Goal: Navigation & Orientation: Find specific page/section

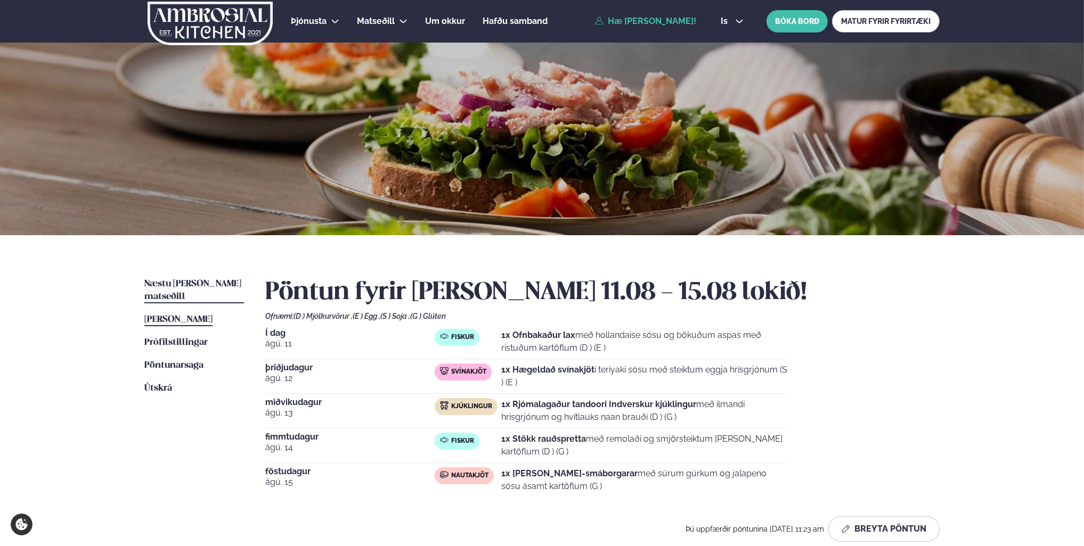
click at [181, 285] on span "Næstu [PERSON_NAME] matseðill" at bounding box center [192, 291] width 97 height 22
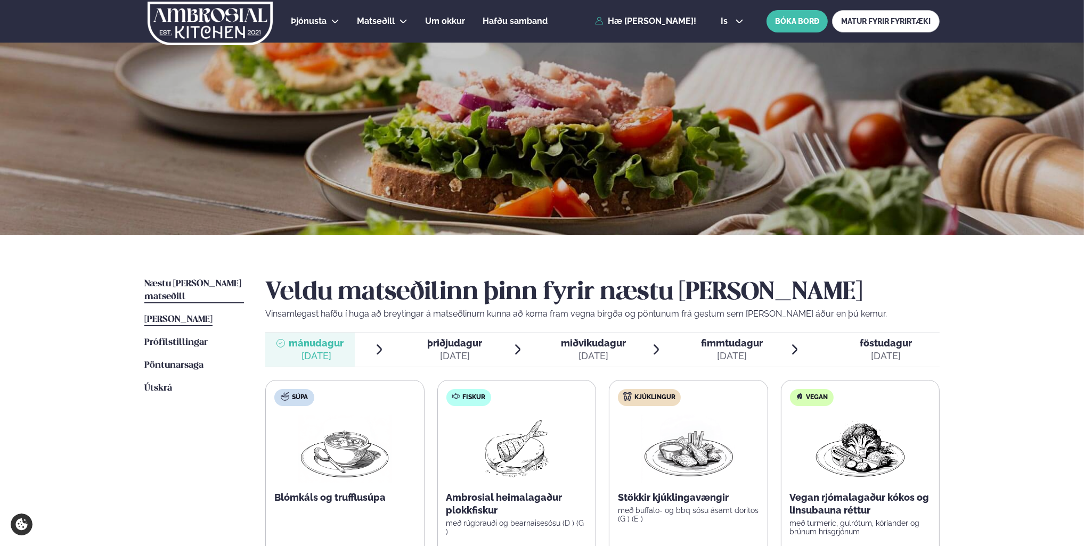
click at [192, 315] on span "[PERSON_NAME]" at bounding box center [178, 319] width 68 height 9
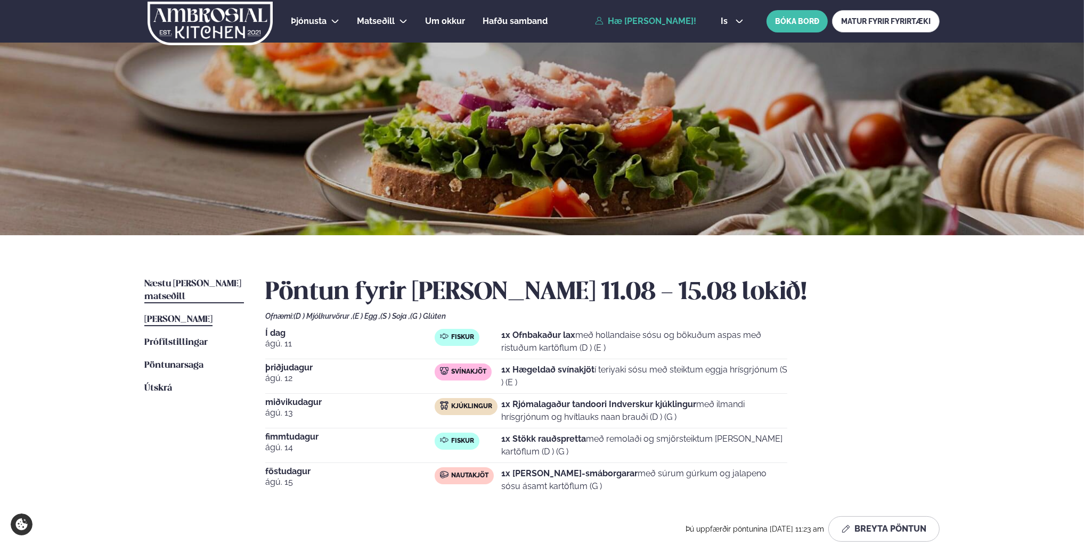
click at [191, 284] on span "Næstu [PERSON_NAME] matseðill" at bounding box center [192, 291] width 97 height 22
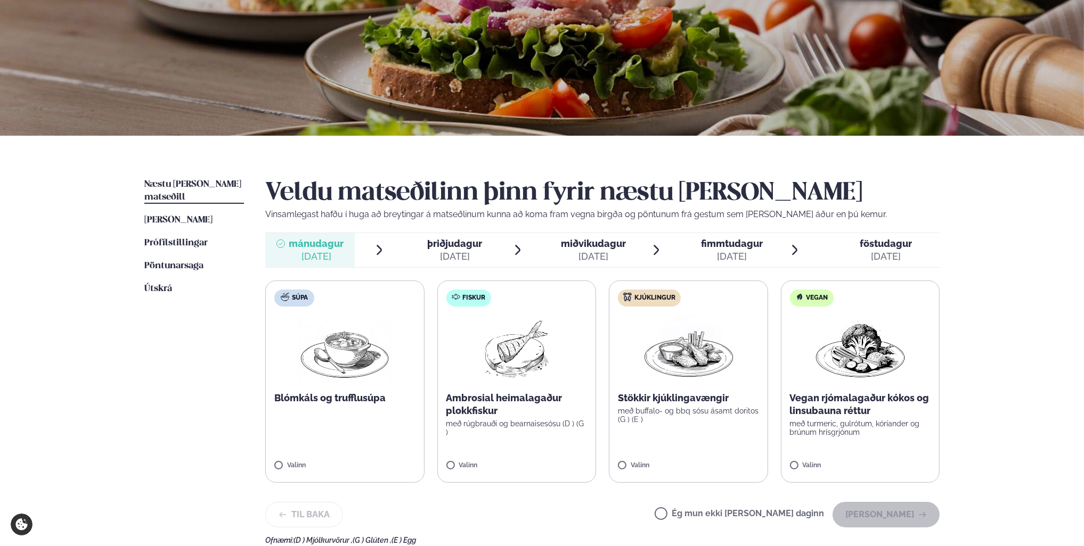
scroll to position [107, 0]
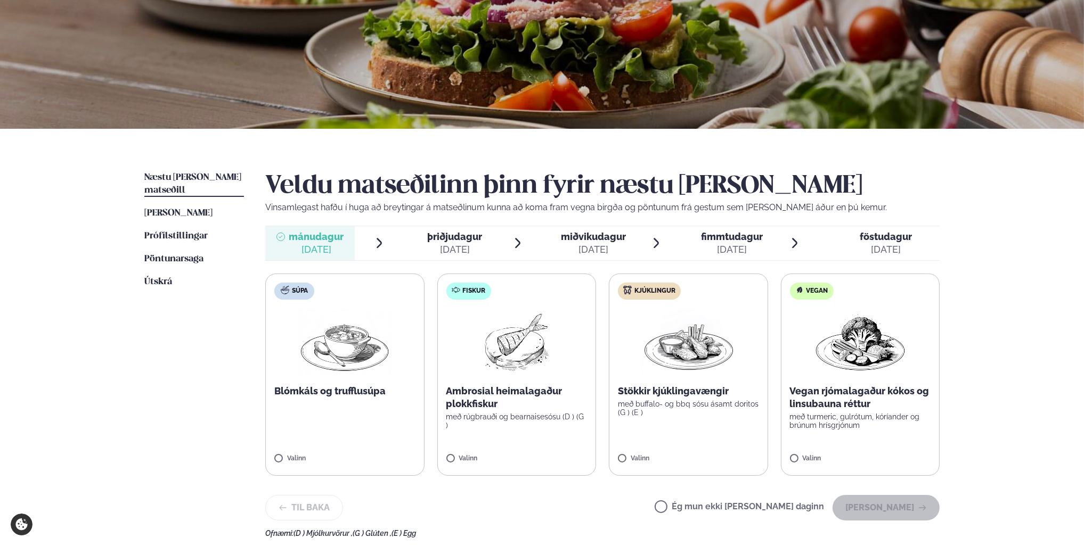
click at [455, 244] on div "[DATE]" at bounding box center [455, 249] width 55 height 13
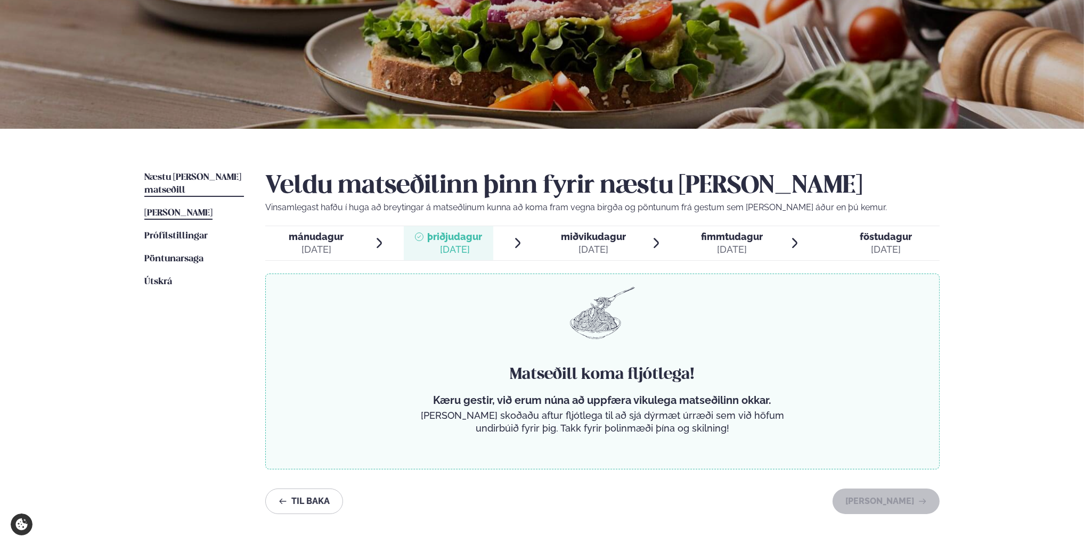
click at [162, 209] on span "[PERSON_NAME]" at bounding box center [178, 213] width 68 height 9
